Goal: Task Accomplishment & Management: Manage account settings

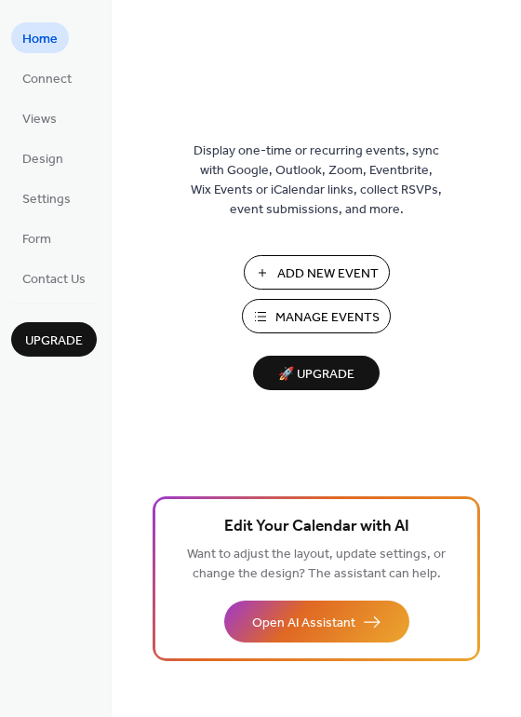
click at [318, 319] on span "Manage Events" at bounding box center [328, 318] width 104 height 20
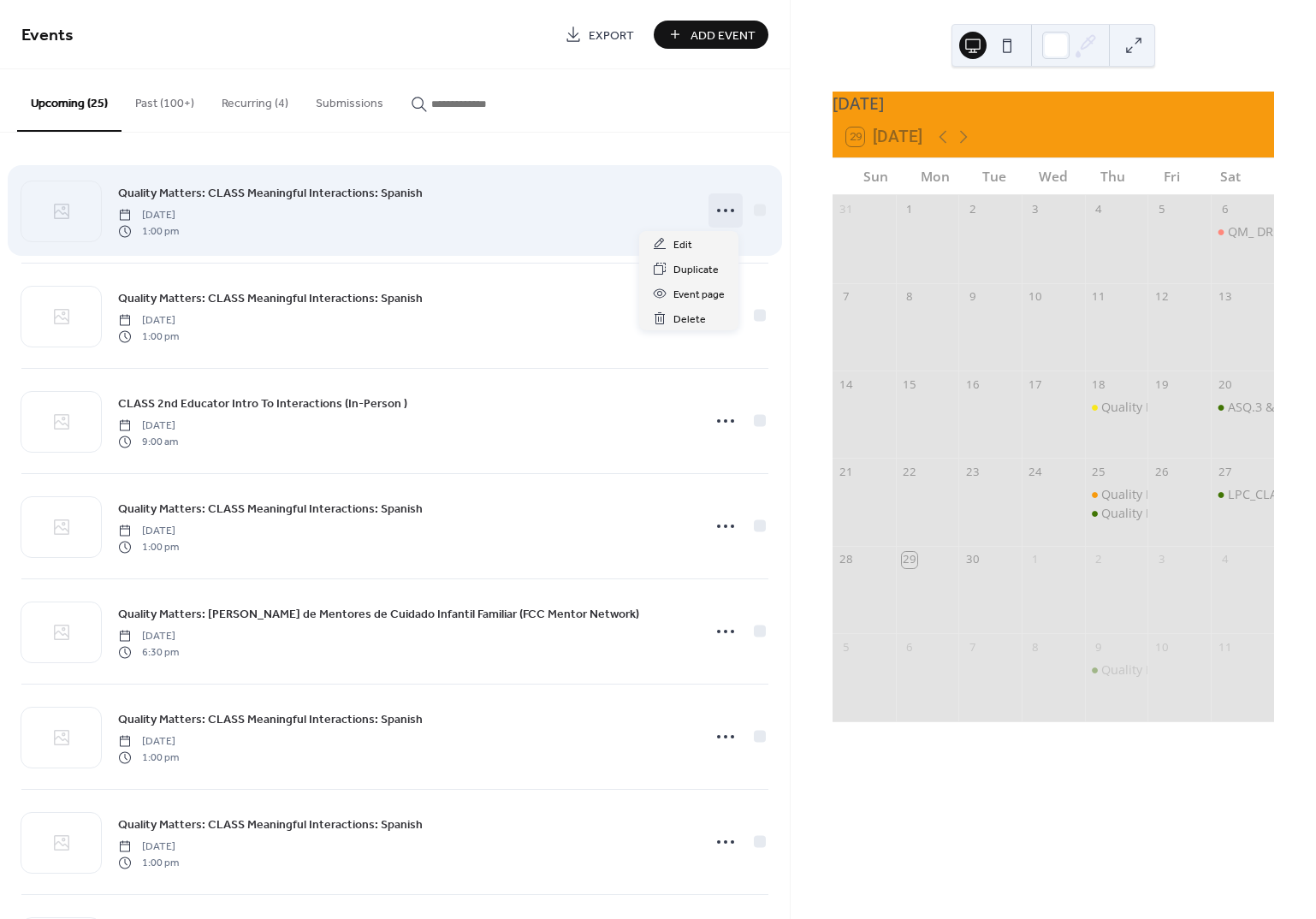
click at [722, 210] on icon at bounding box center [726, 210] width 28 height 28
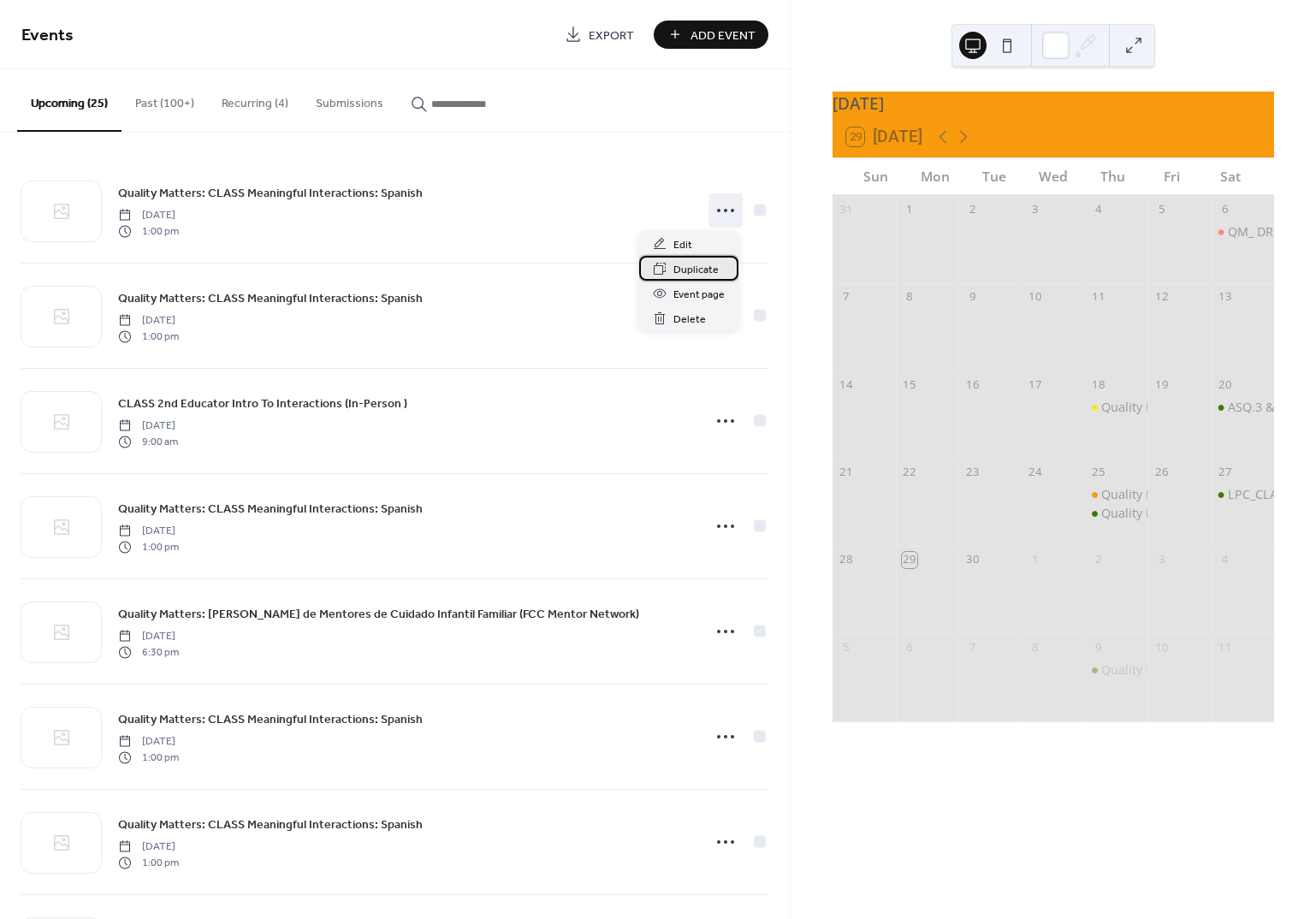
click at [693, 270] on span "Duplicate" at bounding box center [696, 270] width 45 height 18
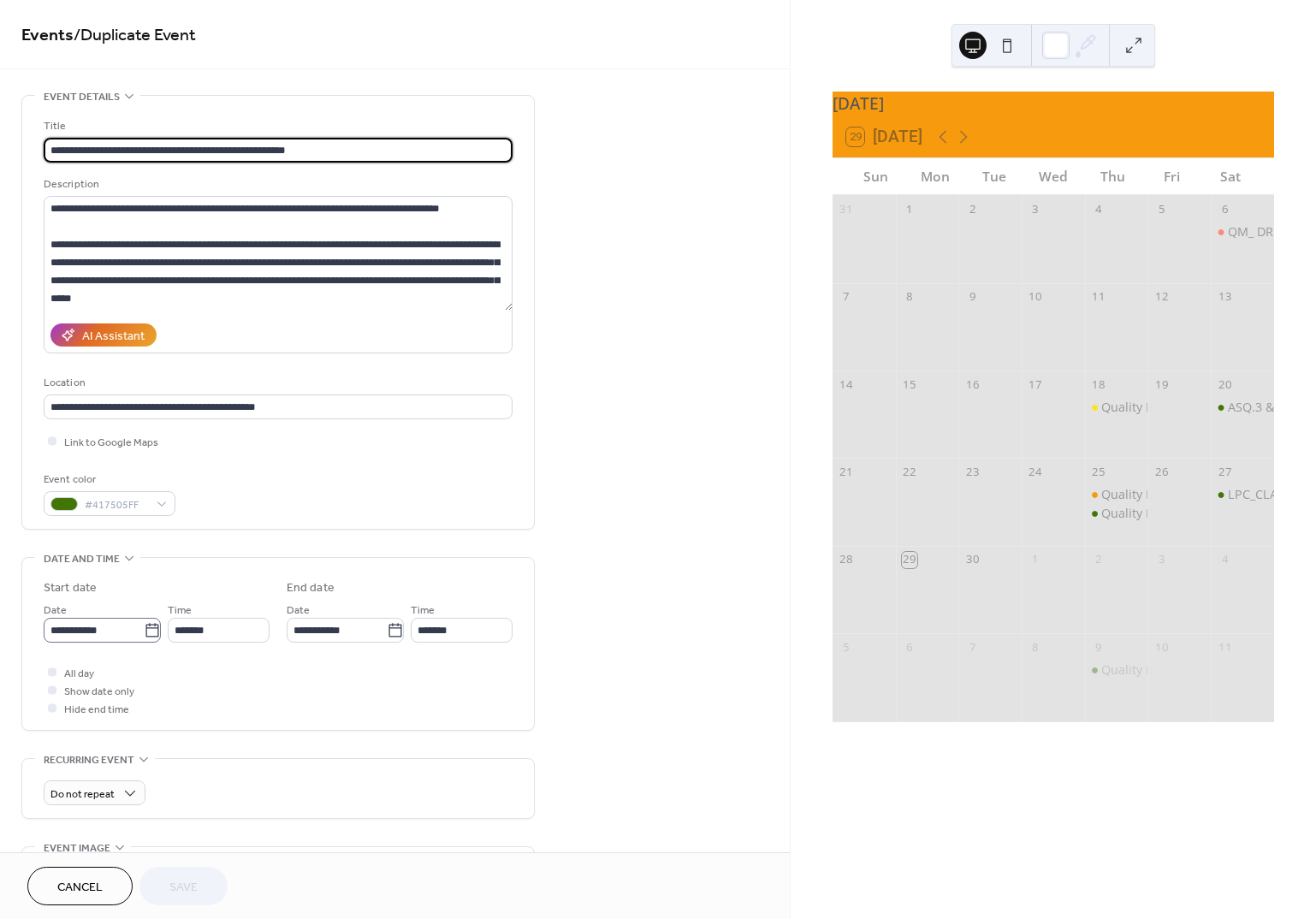
click at [149, 631] on icon at bounding box center [152, 630] width 17 height 17
click at [143, 631] on input "**********" at bounding box center [93, 630] width 100 height 25
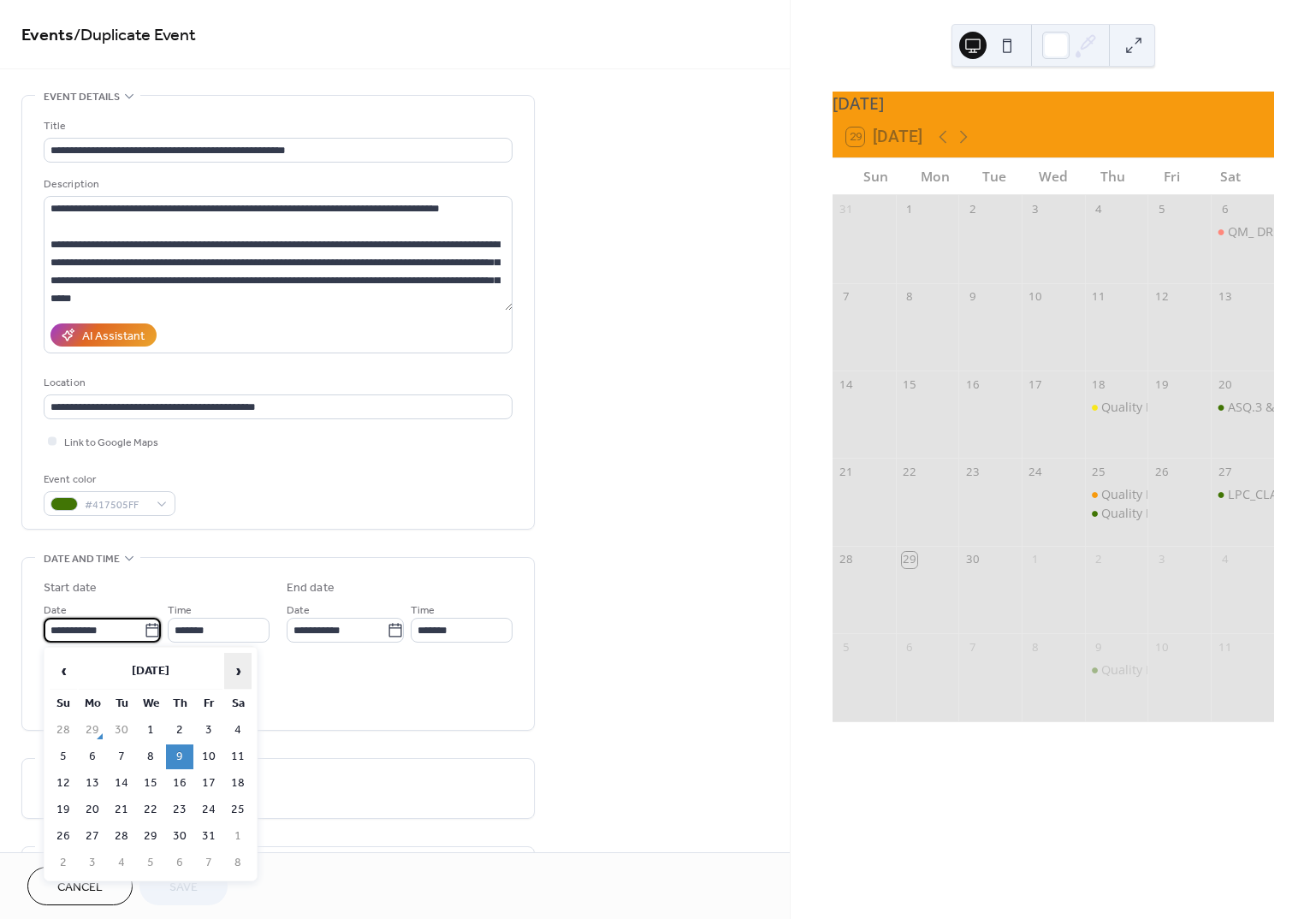
click at [237, 675] on span "›" at bounding box center [238, 670] width 26 height 34
click at [60, 670] on span "‹" at bounding box center [63, 670] width 26 height 34
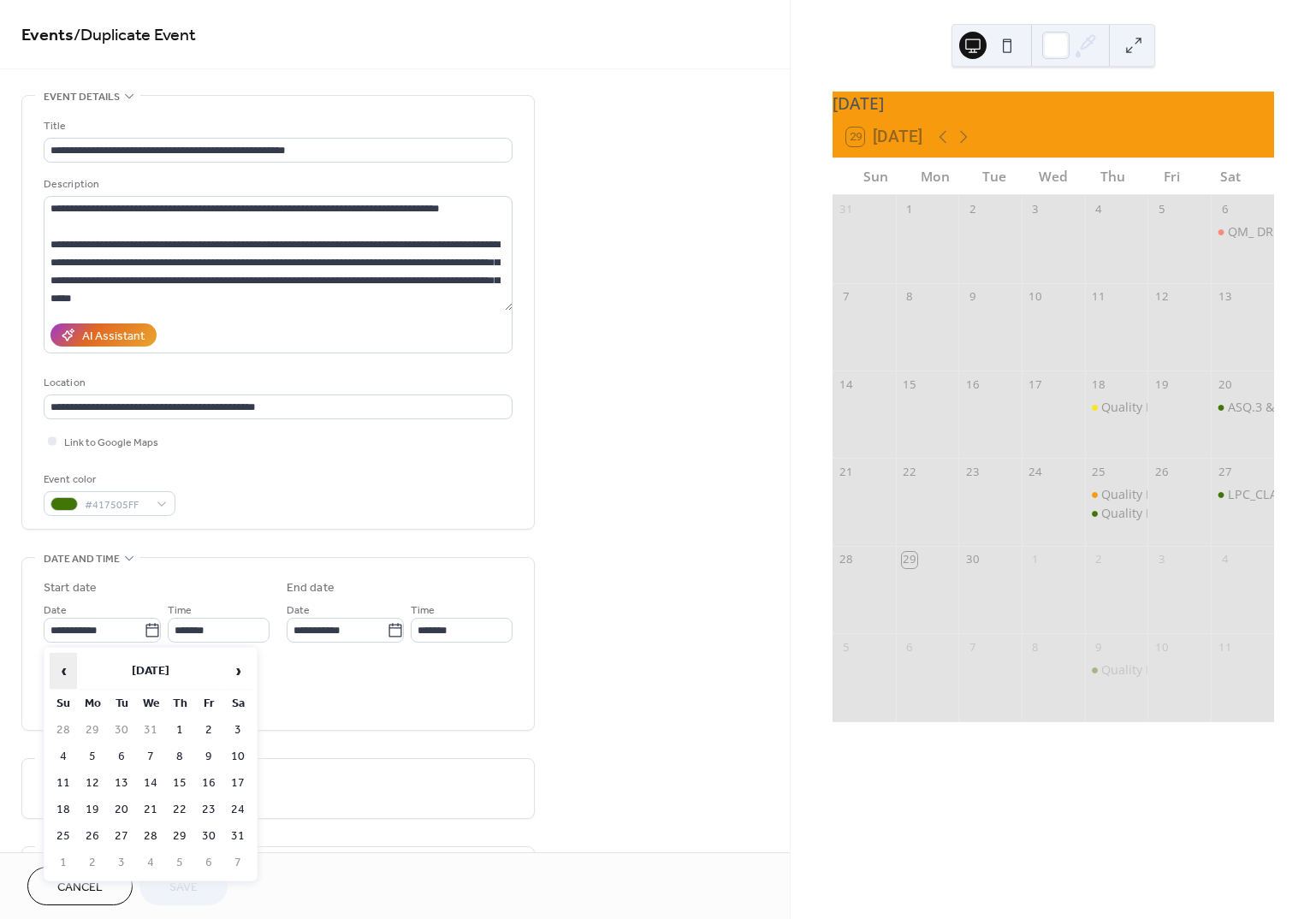
click at [60, 670] on span "‹" at bounding box center [63, 670] width 26 height 34
click at [177, 789] on td "18" at bounding box center [180, 783] width 28 height 25
type input "**********"
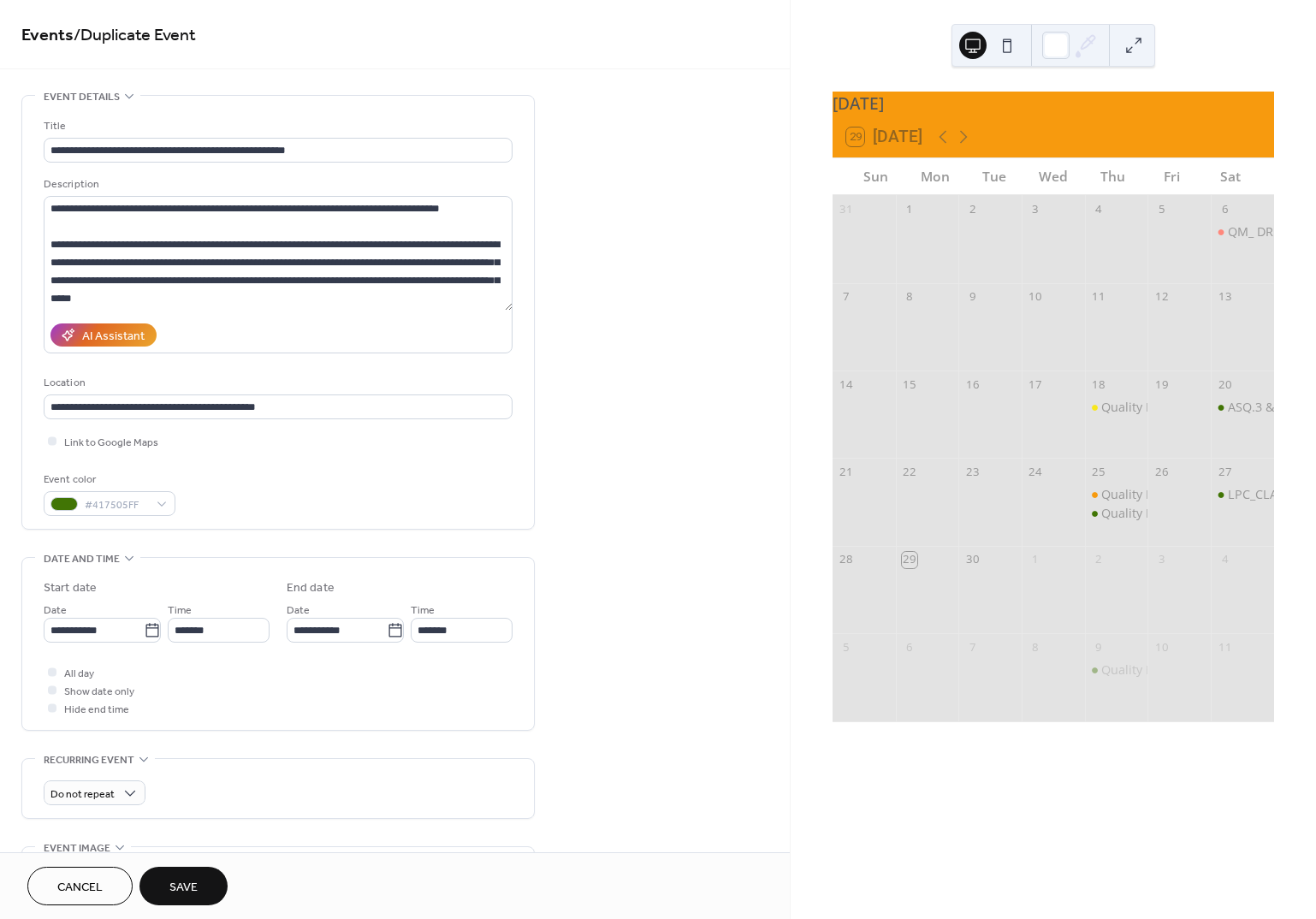
click at [196, 882] on span "Save" at bounding box center [183, 888] width 28 height 18
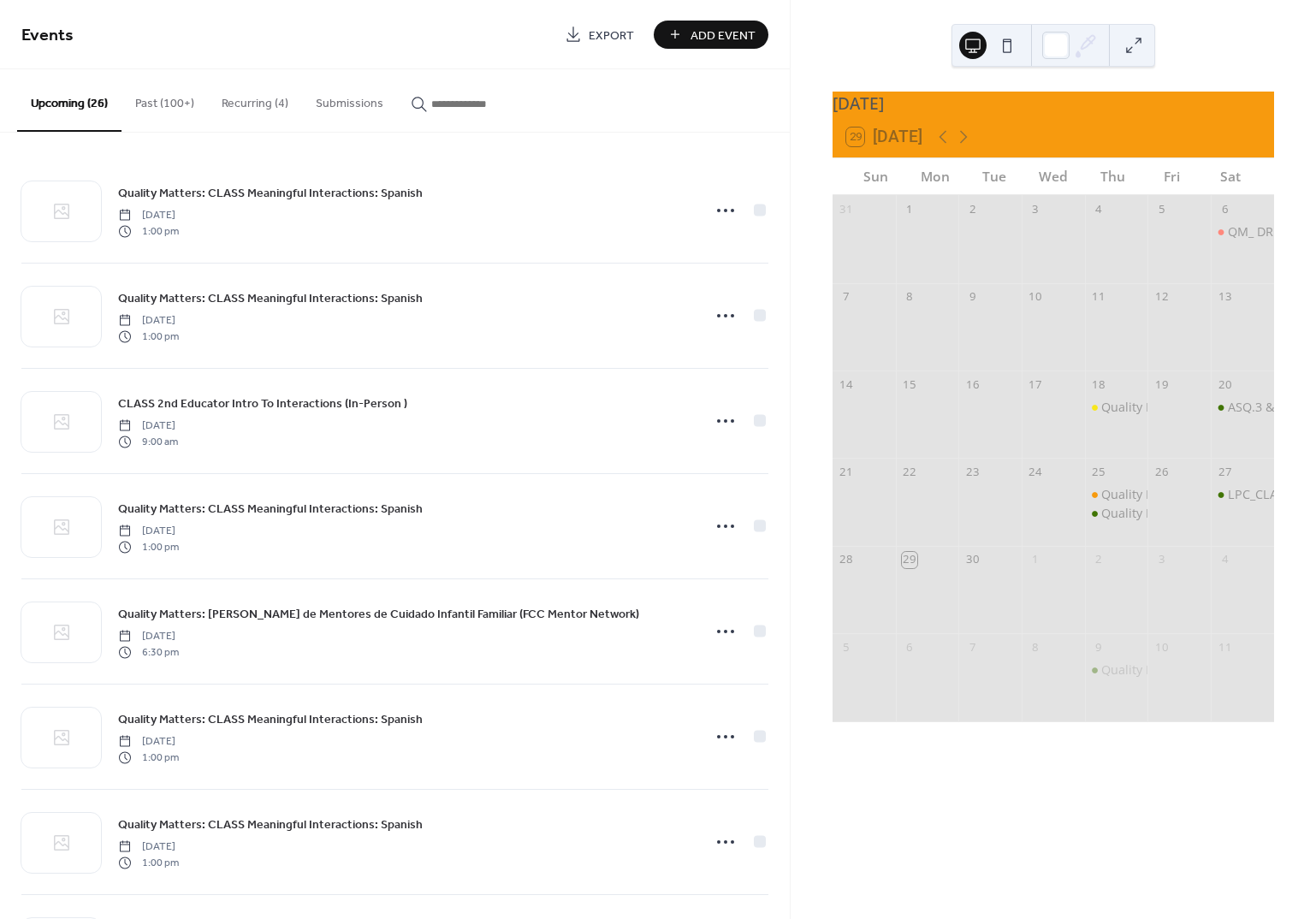
click at [155, 108] on button "Past (100+)" at bounding box center [164, 99] width 86 height 61
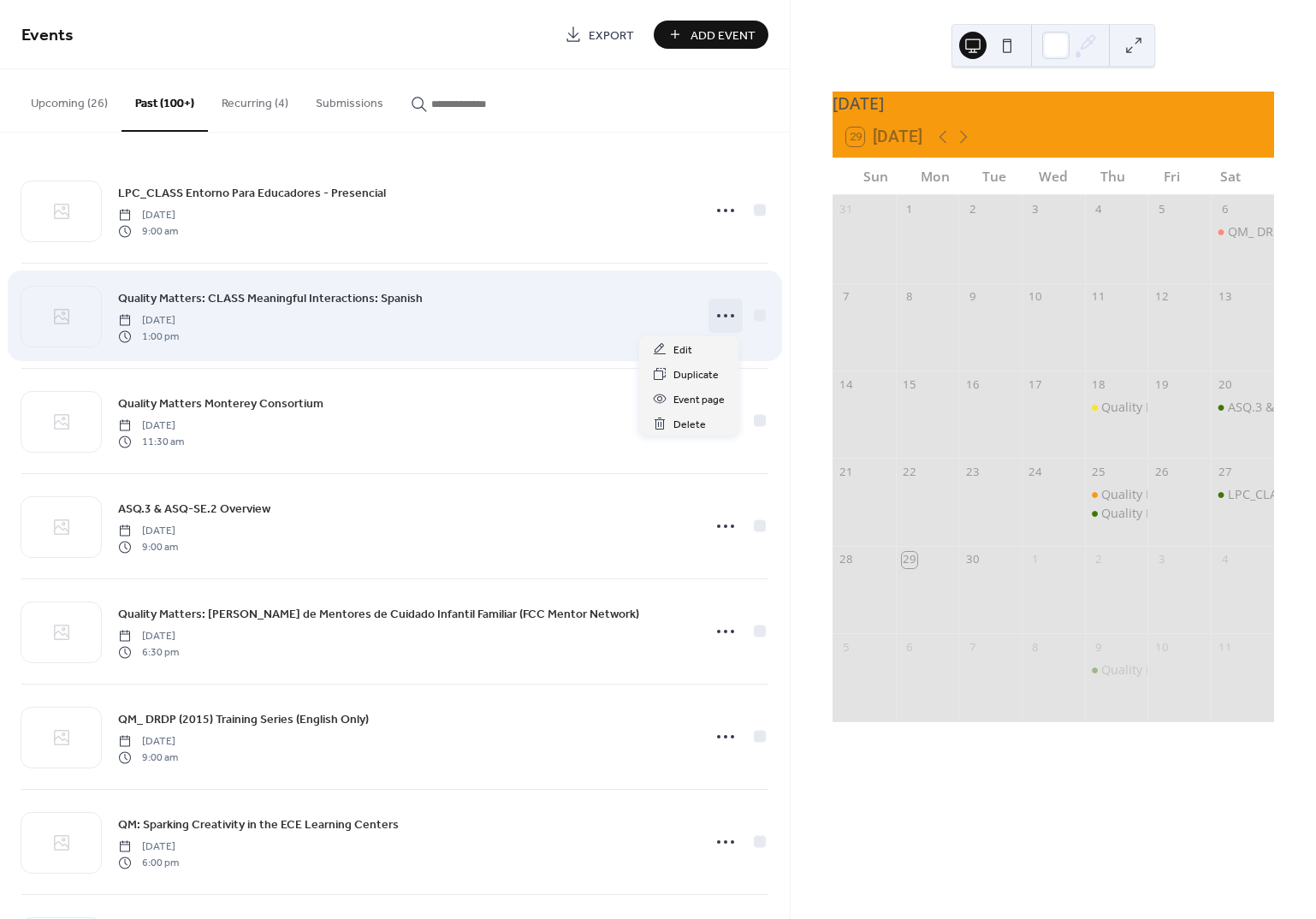
click at [721, 318] on icon at bounding box center [726, 316] width 28 height 28
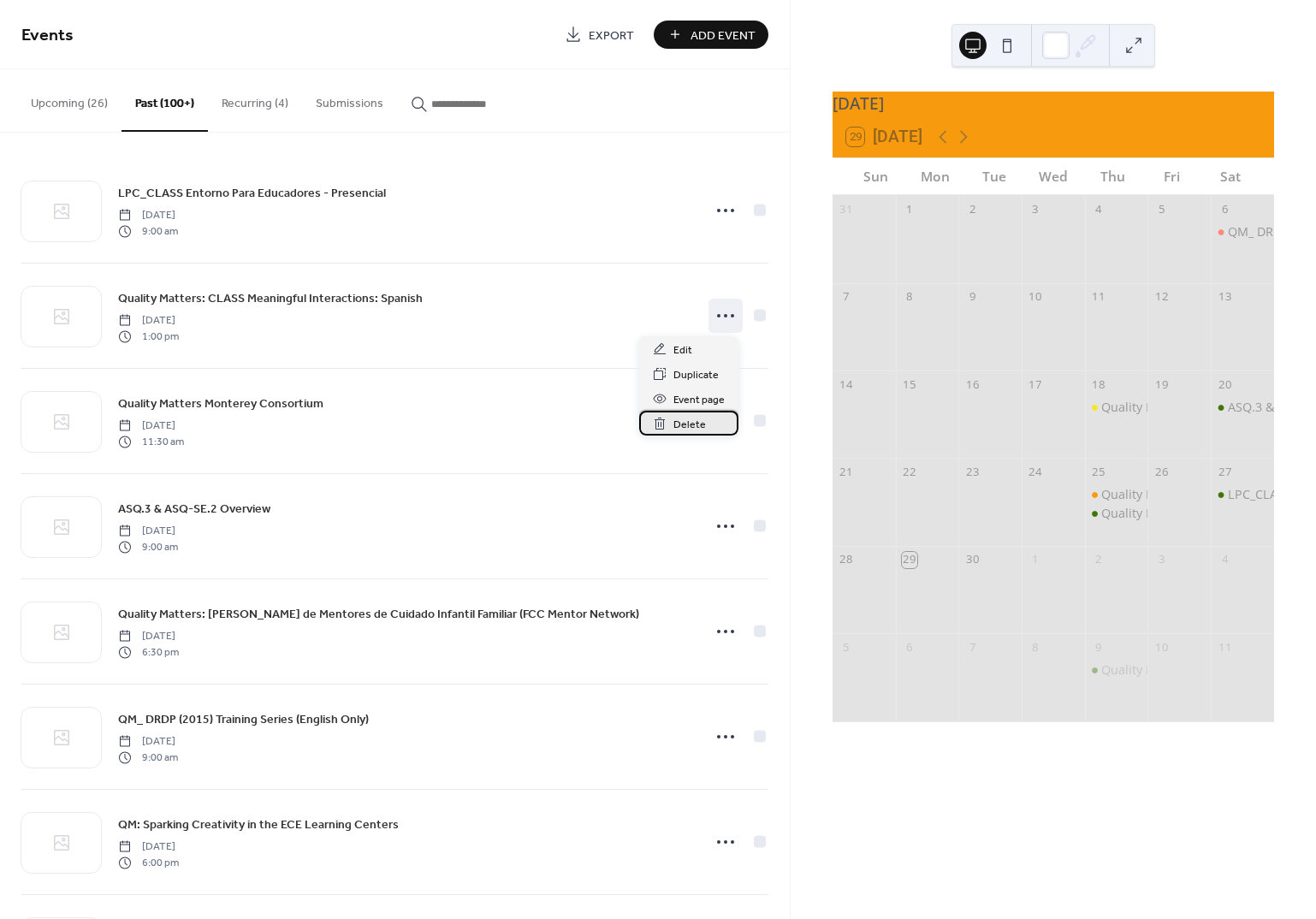
click at [689, 427] on span "Delete" at bounding box center [689, 425] width 32 height 18
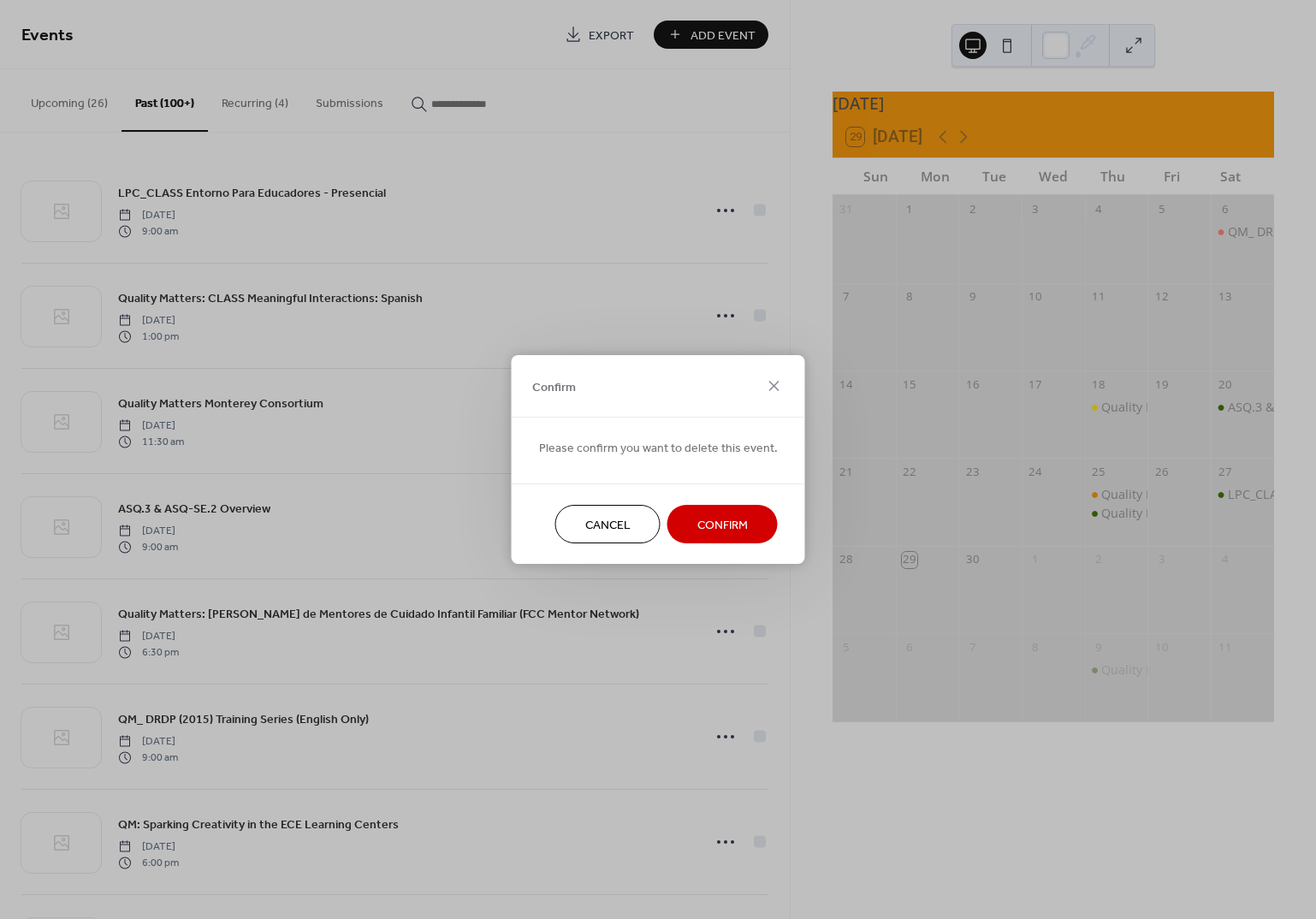
click at [701, 528] on span "Confirm" at bounding box center [722, 526] width 51 height 18
